Goal: Information Seeking & Learning: Check status

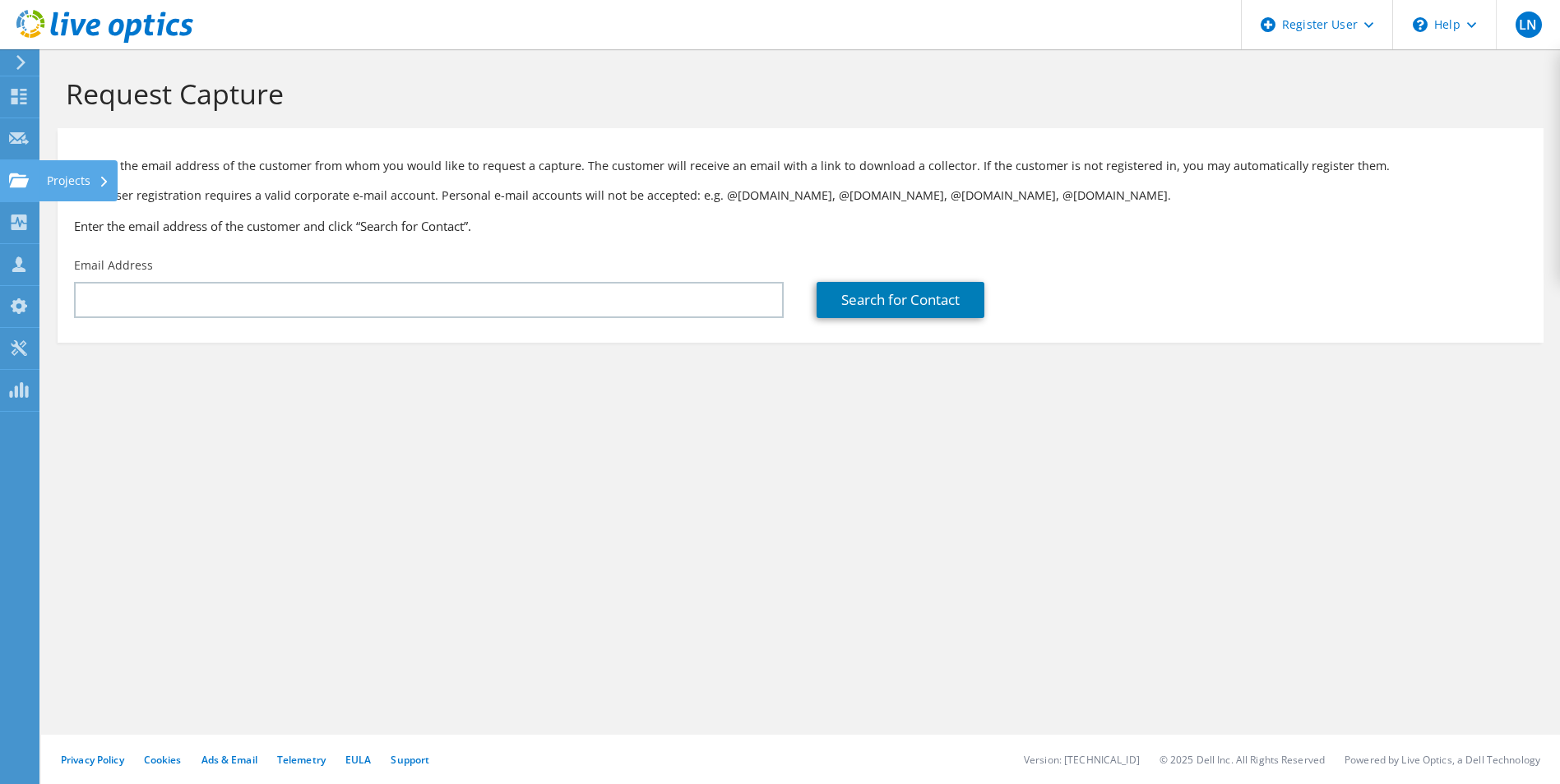
click at [9, 182] on use at bounding box center [19, 179] width 20 height 14
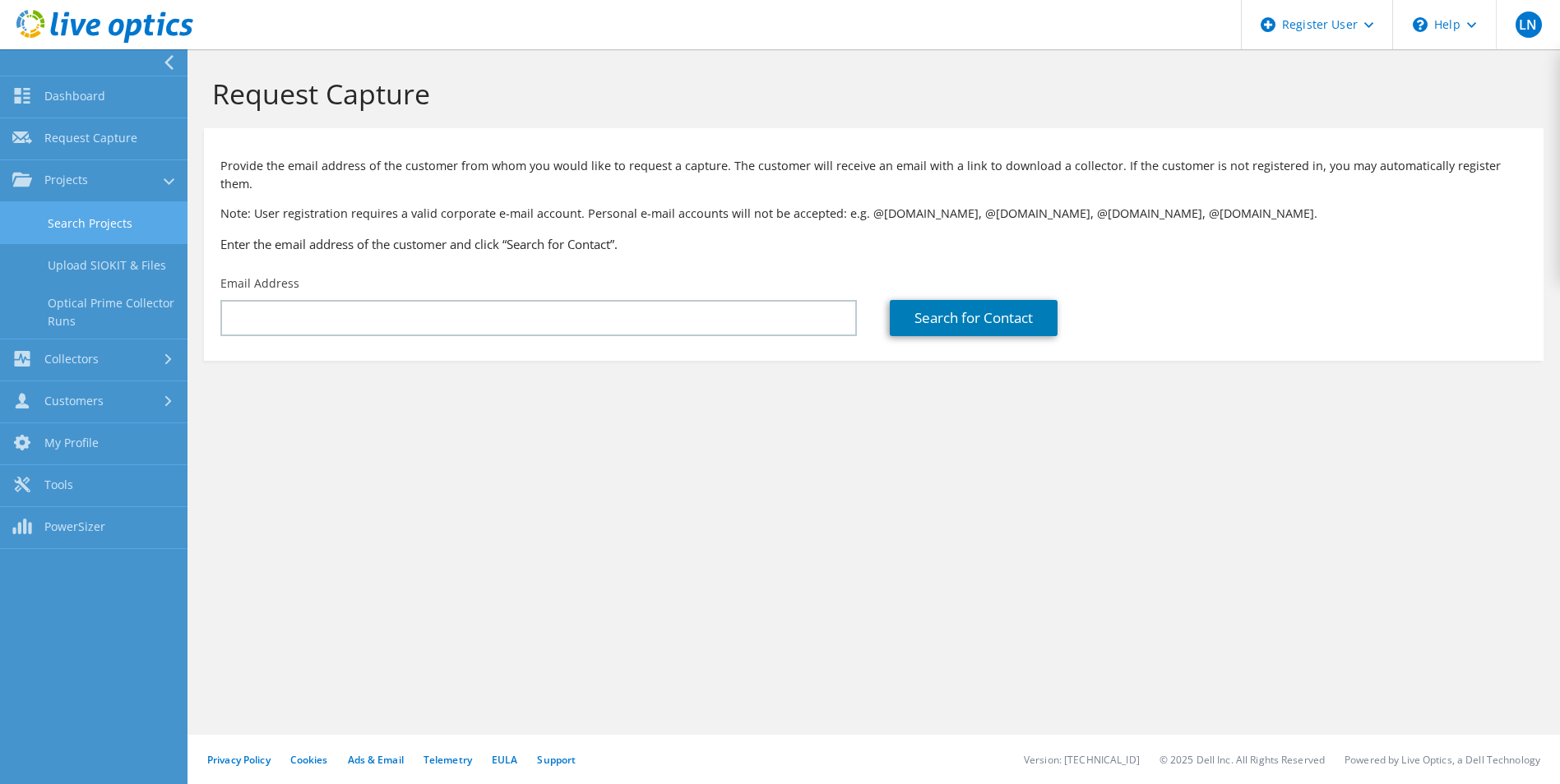
click at [78, 234] on link "Search Projects" at bounding box center [94, 223] width 187 height 42
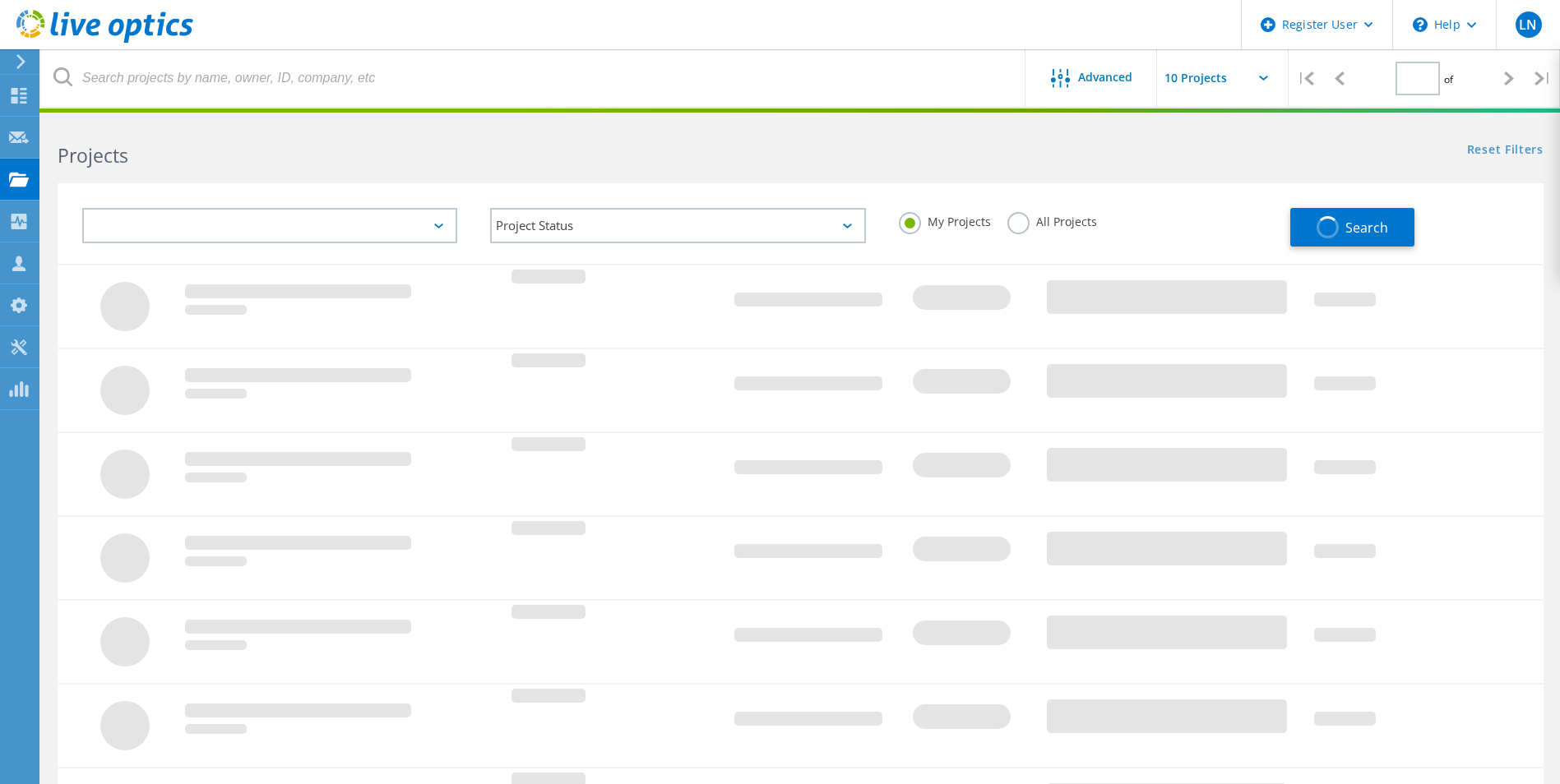
type input "1"
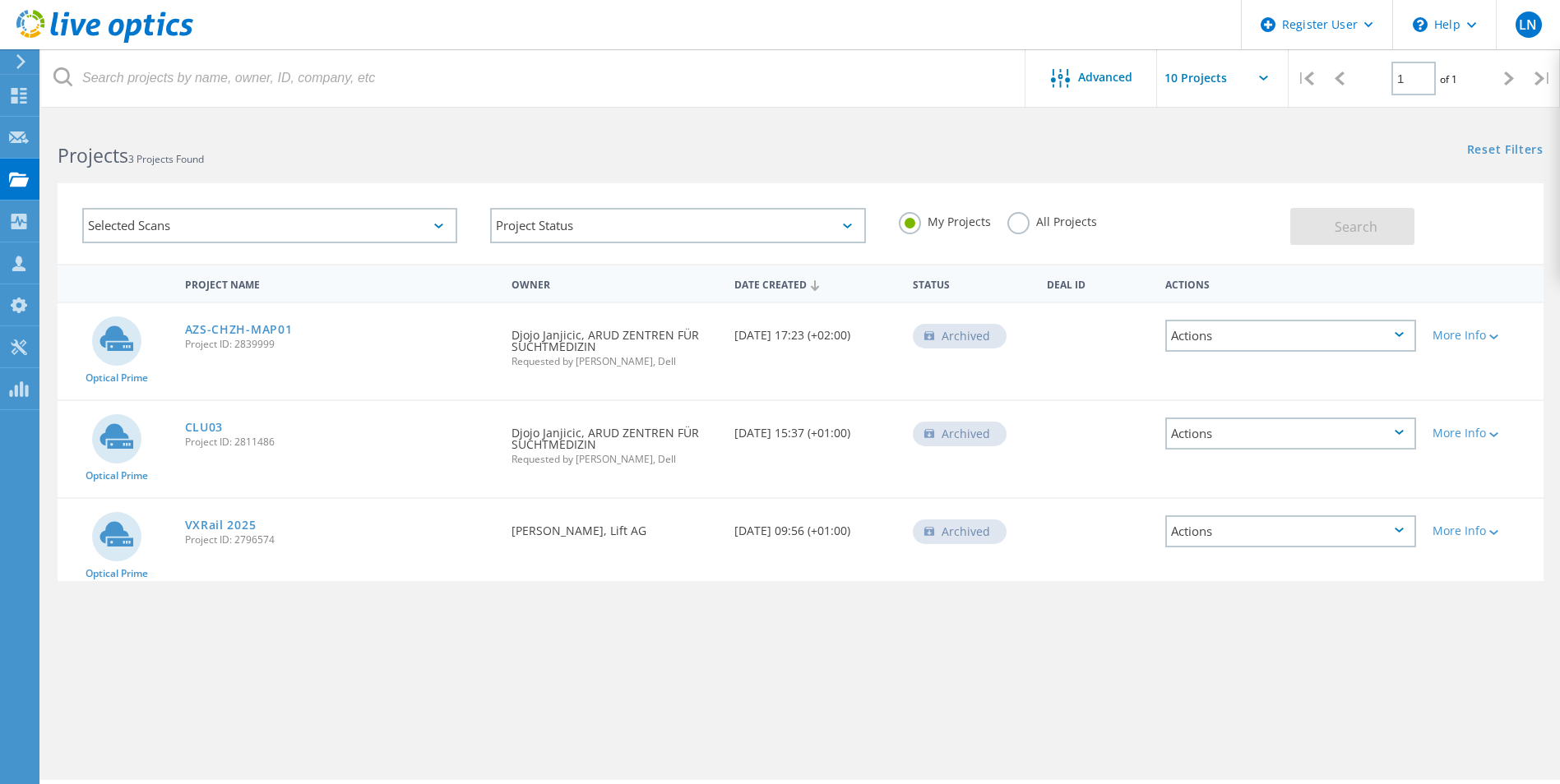
click at [1019, 224] on label "All Projects" at bounding box center [1052, 220] width 90 height 16
click at [0, 0] on input "All Projects" at bounding box center [0, 0] width 0 height 0
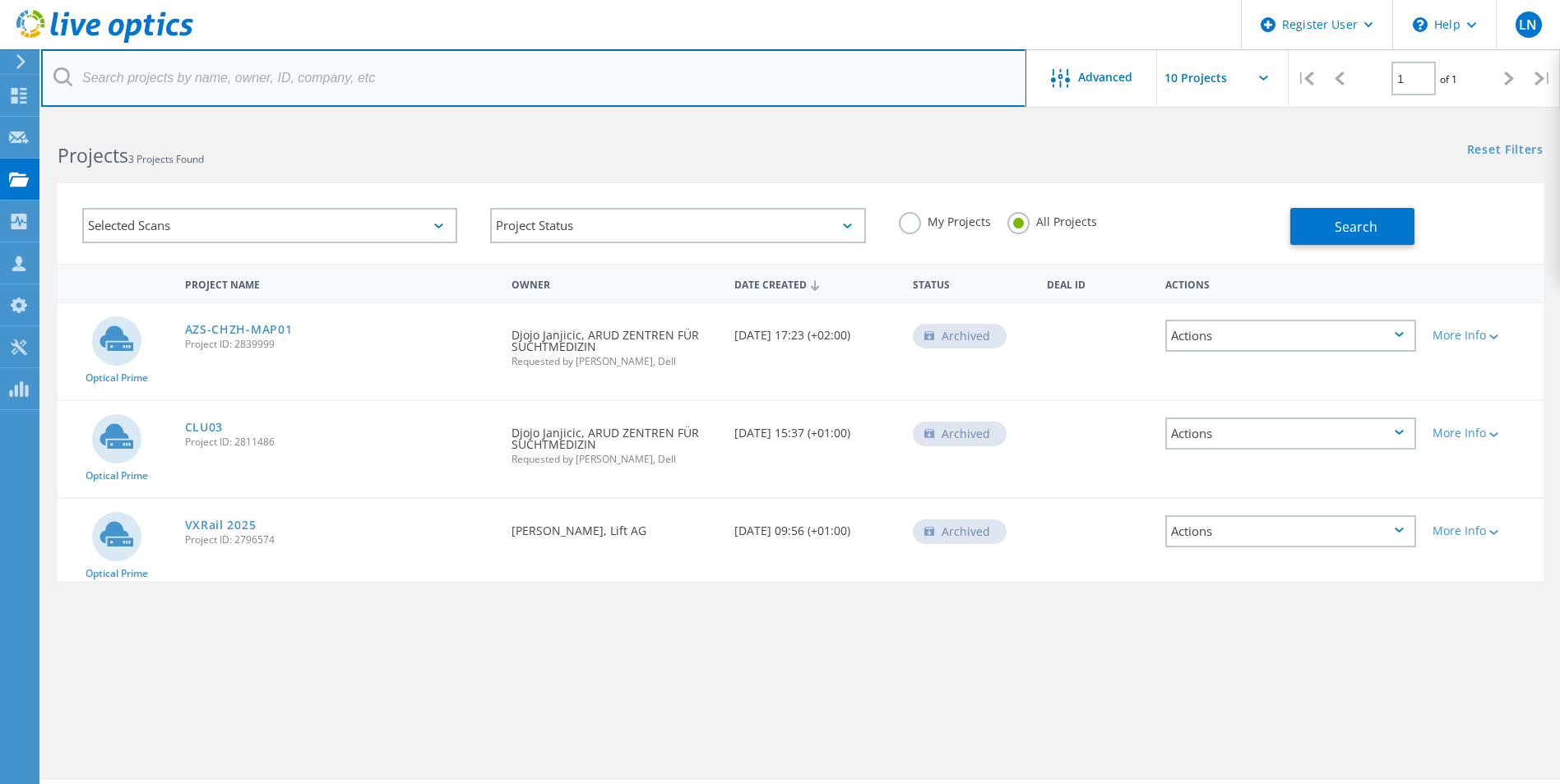
click at [177, 72] on input "text" at bounding box center [533, 78] width 985 height 58
paste input "[EMAIL_ADDRESS][PERSON_NAME][PERSON_NAME][DOMAIN_NAME]"
type input "[EMAIL_ADDRESS][PERSON_NAME][PERSON_NAME][DOMAIN_NAME]"
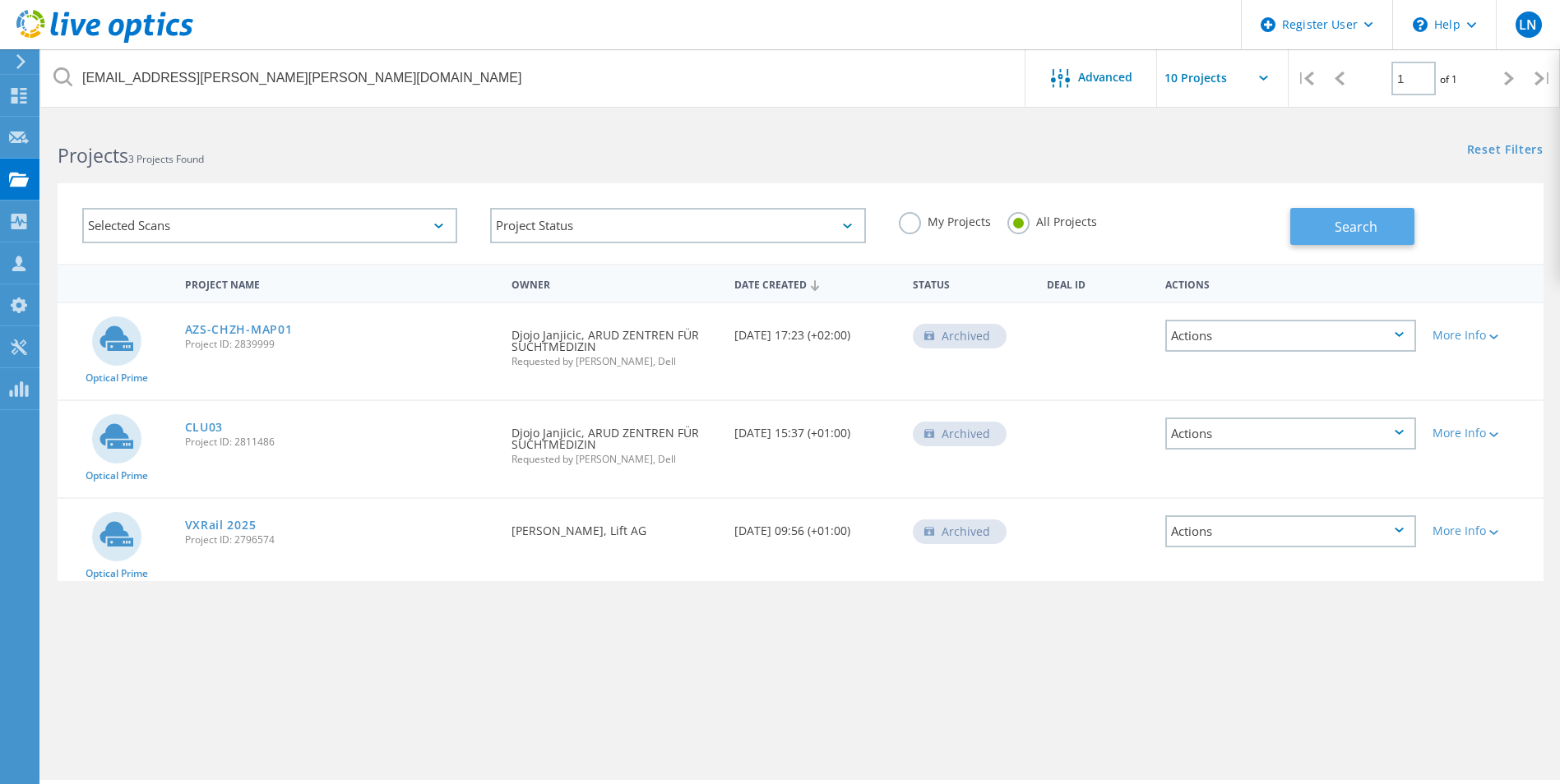
click at [1338, 218] on span "Search" at bounding box center [1356, 227] width 43 height 18
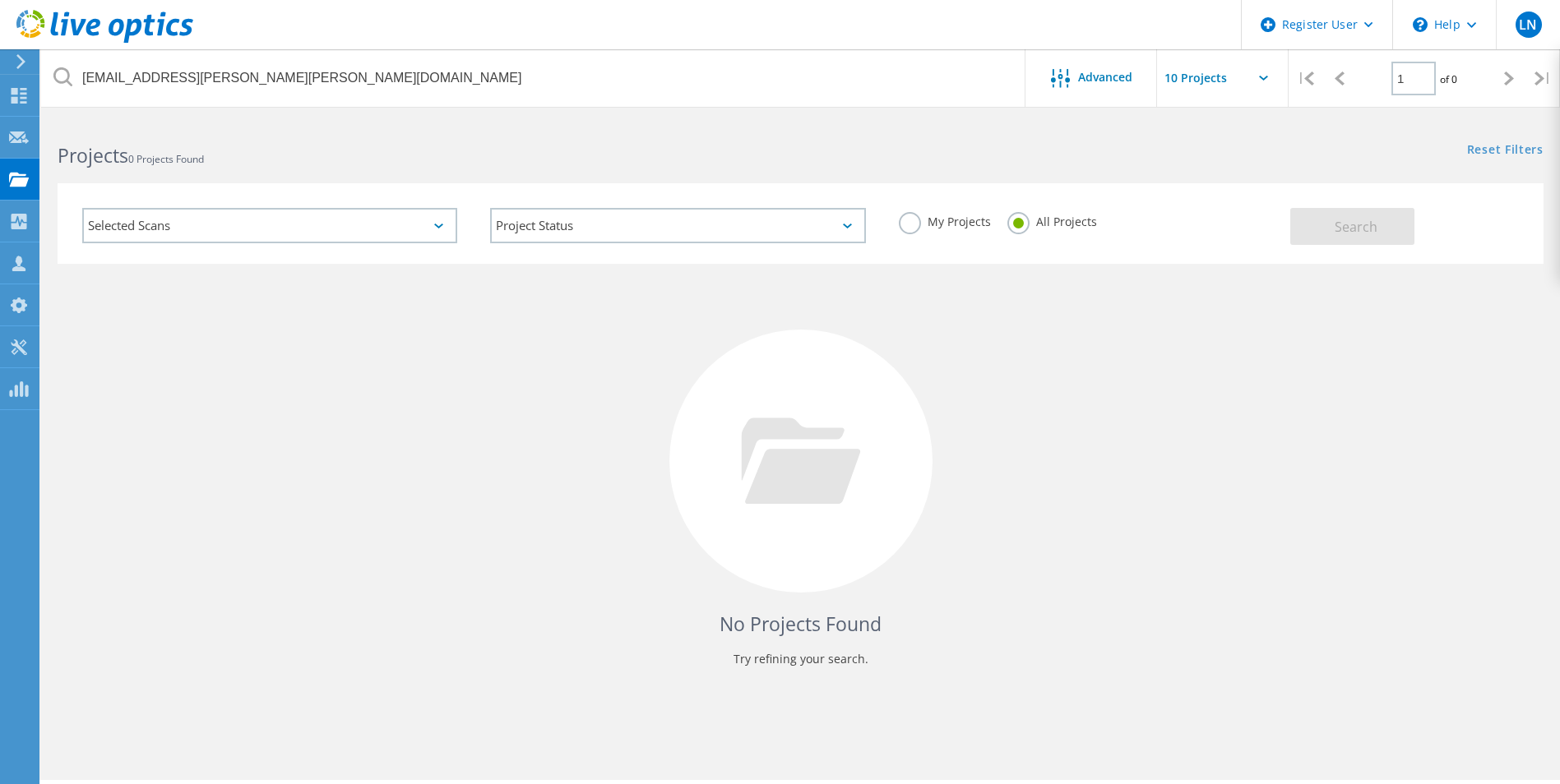
click at [757, 154] on h2 "Projects 0 Projects Found" at bounding box center [421, 156] width 726 height 27
click at [744, 340] on div "No Projects Found Try refining your search." at bounding box center [801, 476] width 1486 height 425
